Goal: Task Accomplishment & Management: Manage account settings

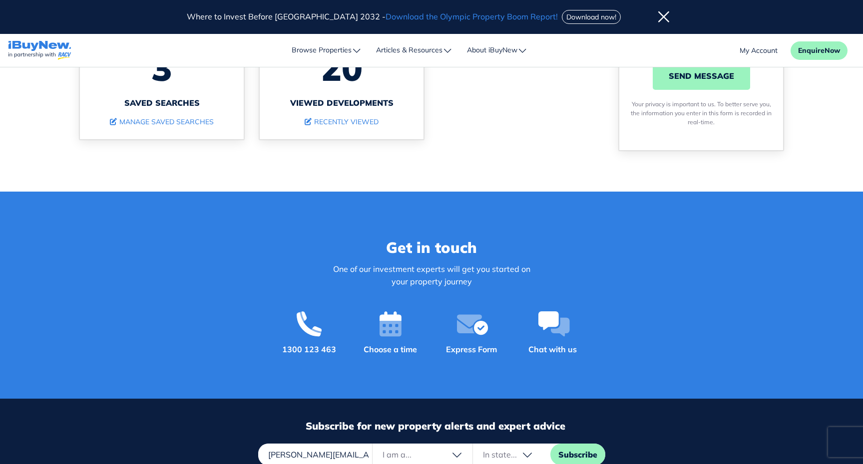
scroll to position [311, 0]
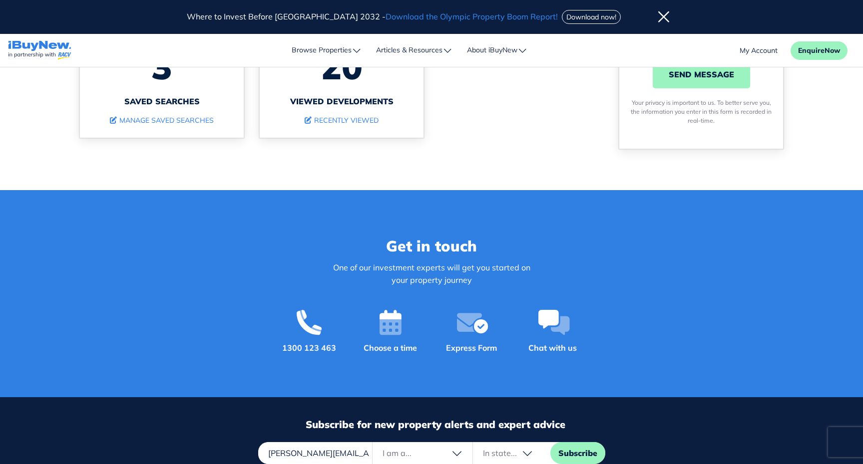
type input "[PERSON_NAME][EMAIL_ADDRESS][PERSON_NAME][DOMAIN_NAME]"
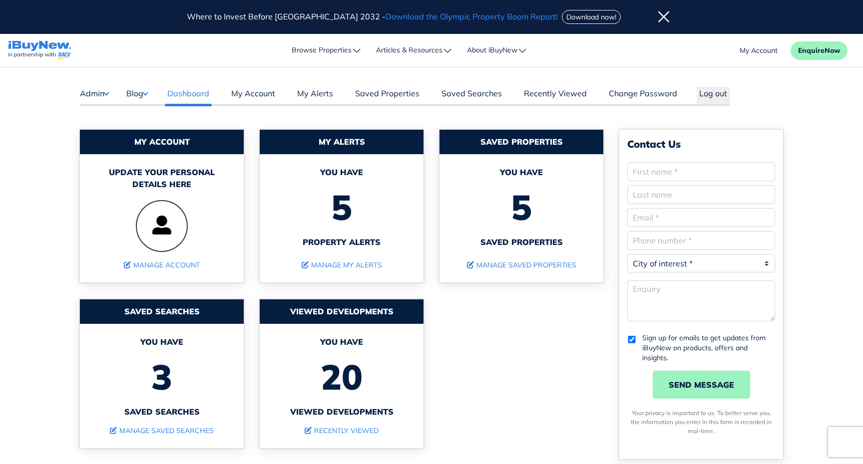
click at [90, 92] on button "Admin" at bounding box center [93, 93] width 29 height 13
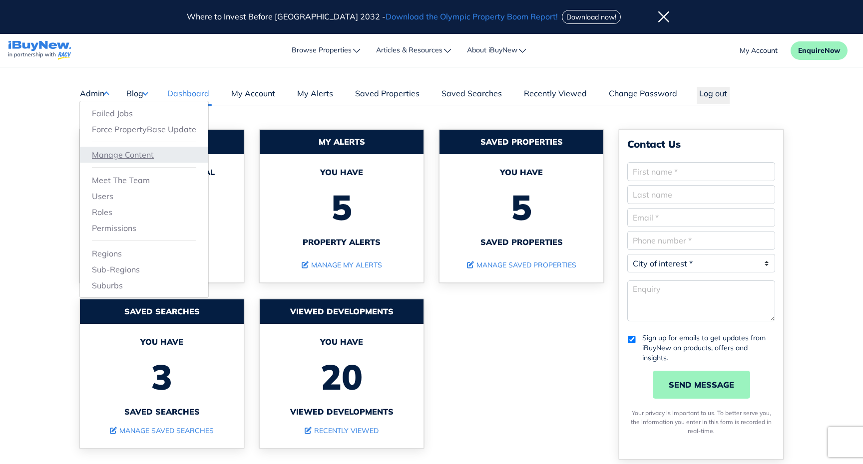
click at [115, 156] on link "Manage Content" at bounding box center [144, 155] width 104 height 12
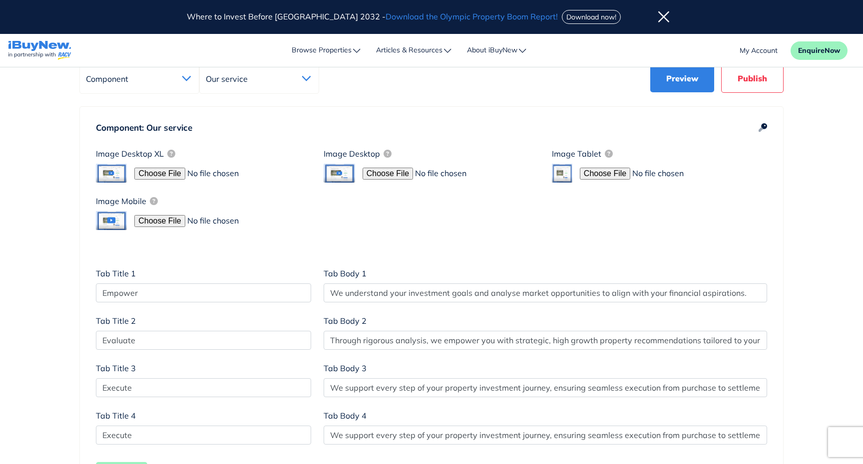
scroll to position [160, 0]
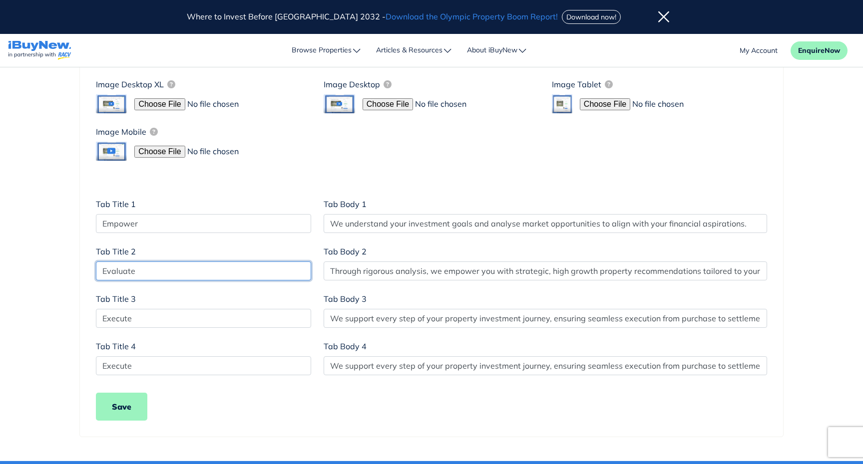
click at [199, 272] on input "Evaluate" at bounding box center [203, 271] width 215 height 19
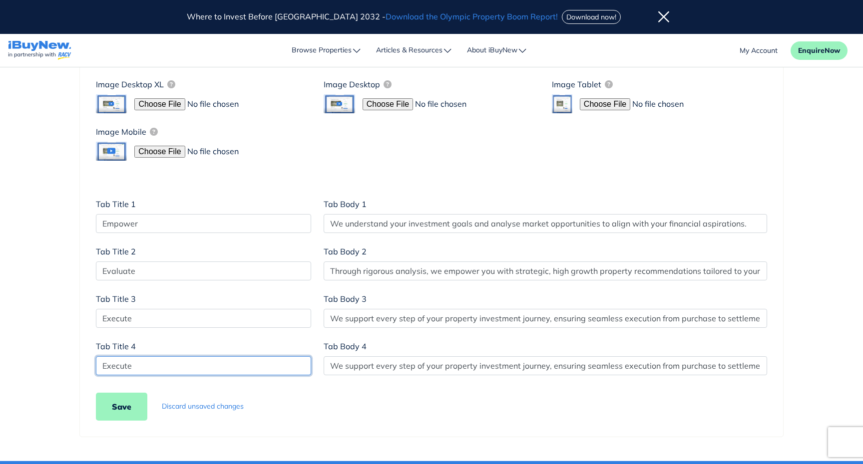
click at [178, 365] on input "Execute" at bounding box center [203, 366] width 215 height 19
paste input "valua"
type input "Evaluate"
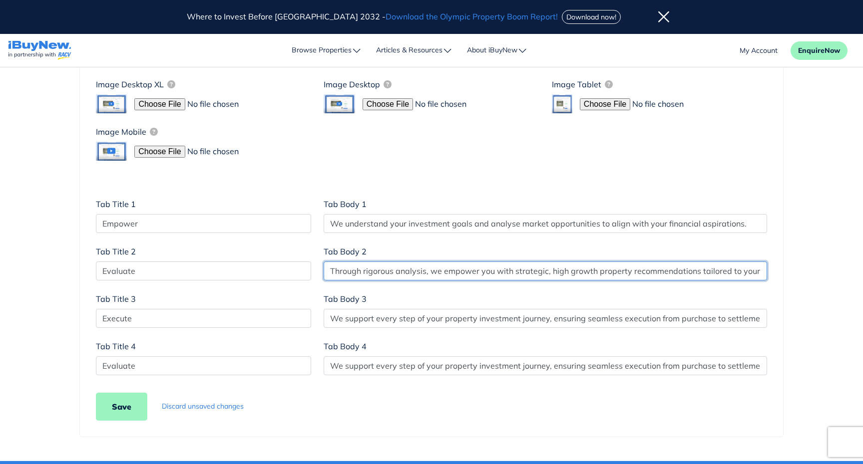
click at [396, 274] on input "Through rigorous analysis, we empower you with strategic, high growth property …" at bounding box center [545, 271] width 443 height 19
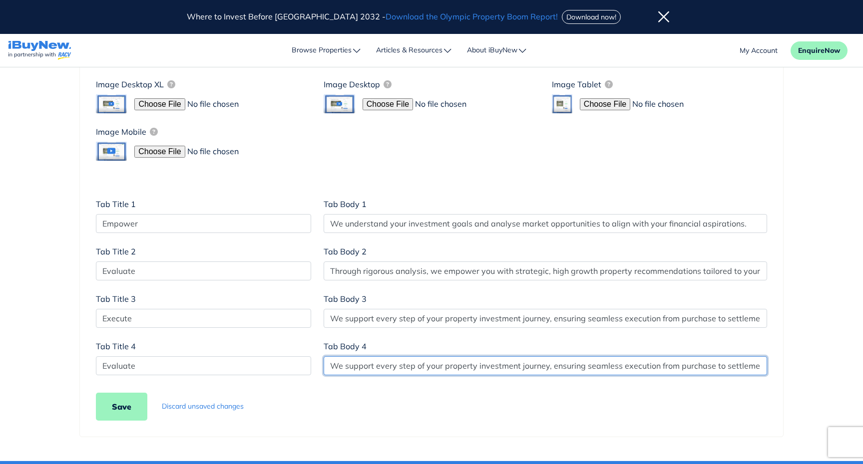
click at [408, 364] on input "We support every step of your property investment journey, ensuring seamless ex…" at bounding box center [545, 366] width 443 height 19
paste input "Through rigorous analysis, we empower you with strategic, high growth property …"
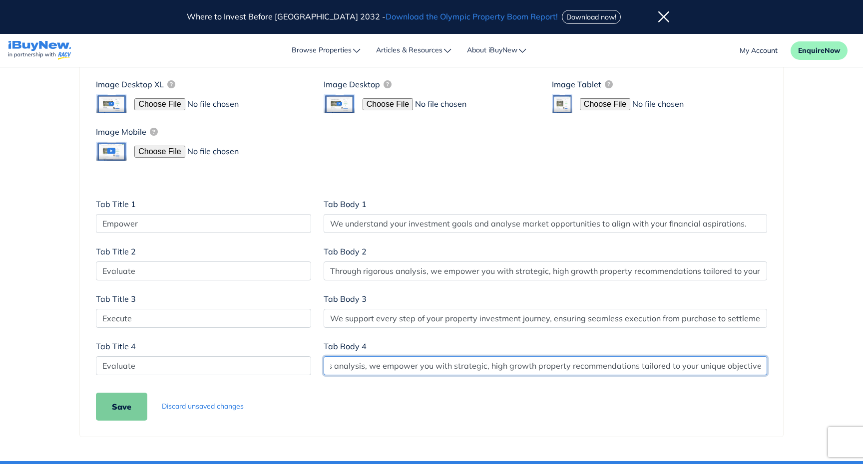
type input "Through rigorous analysis, we empower you with strategic, high growth property …"
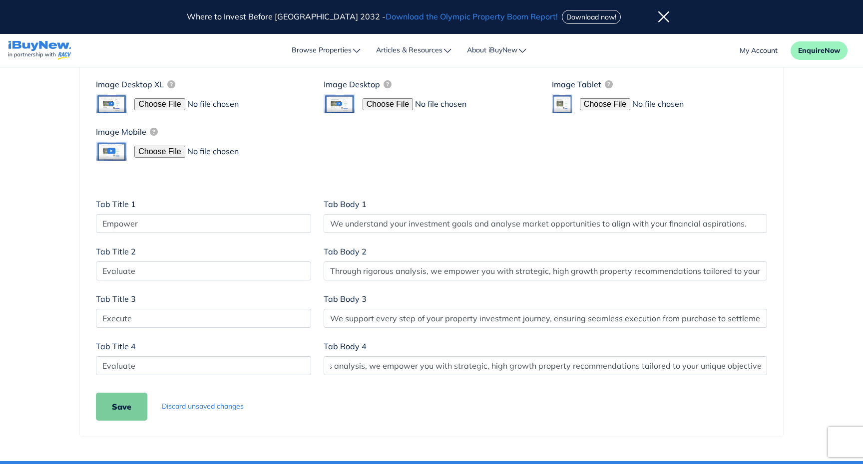
click at [128, 409] on button "Save" at bounding box center [121, 407] width 51 height 28
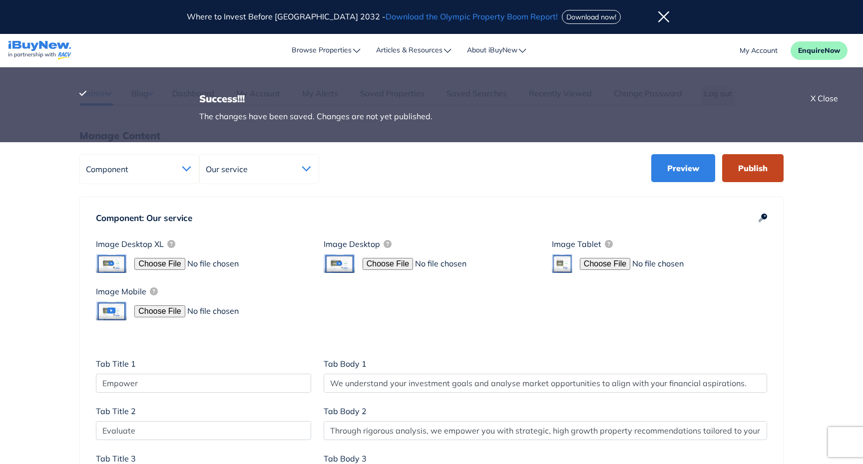
click at [759, 166] on button "Publish" at bounding box center [752, 168] width 61 height 28
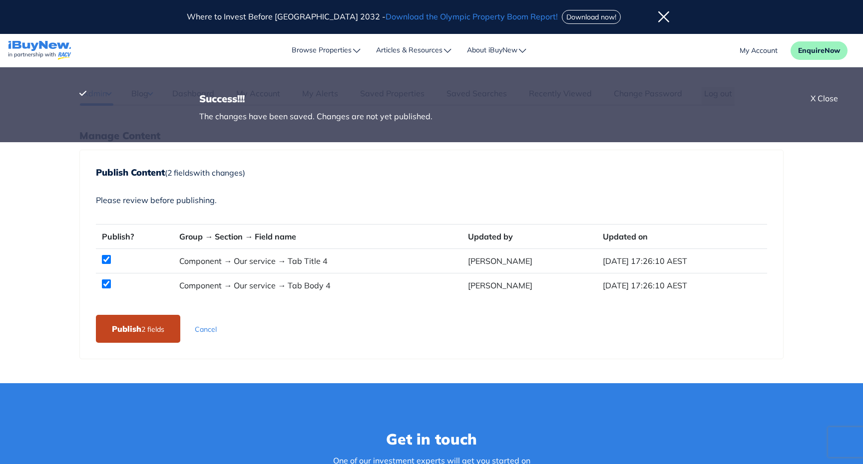
click at [132, 333] on button "Publish 2 field s" at bounding box center [138, 329] width 84 height 28
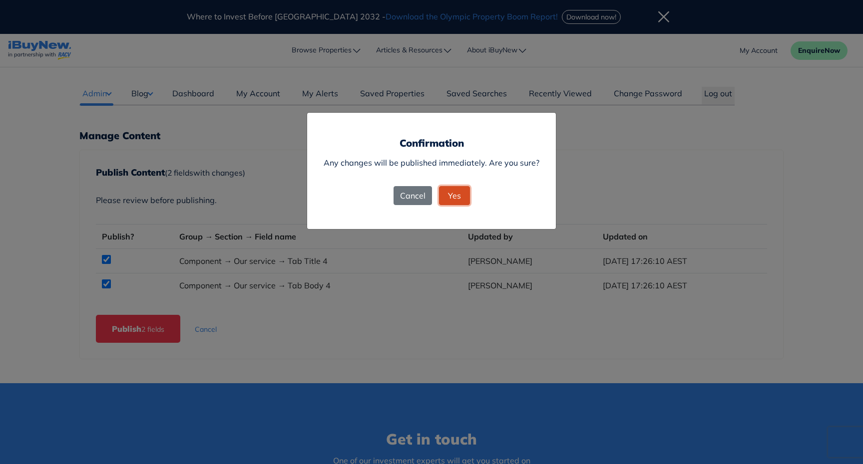
click at [451, 198] on span "Yes" at bounding box center [454, 196] width 13 height 10
